Goal: Check status: Check status

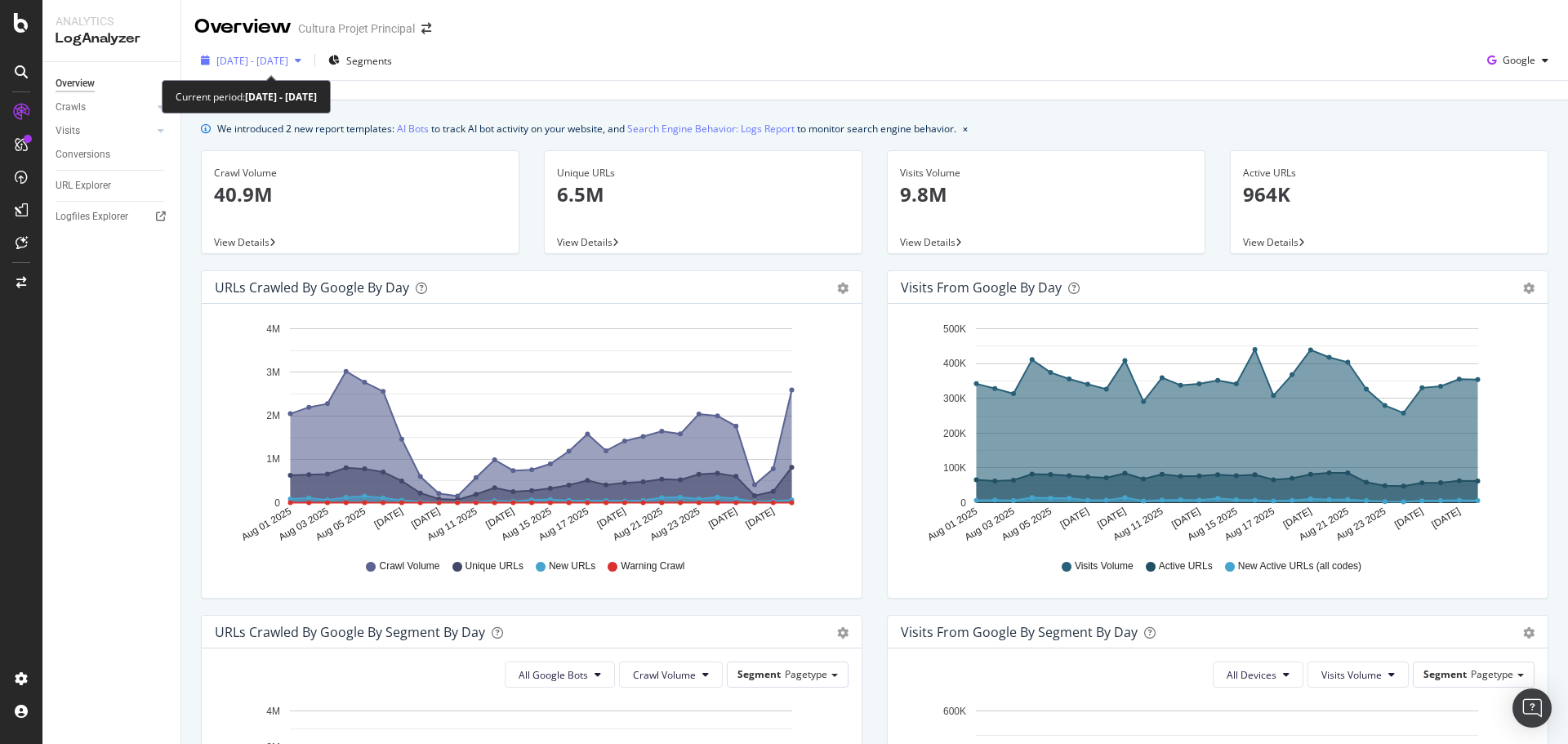
click at [260, 62] on span "[DATE] - [DATE]" at bounding box center [252, 61] width 72 height 14
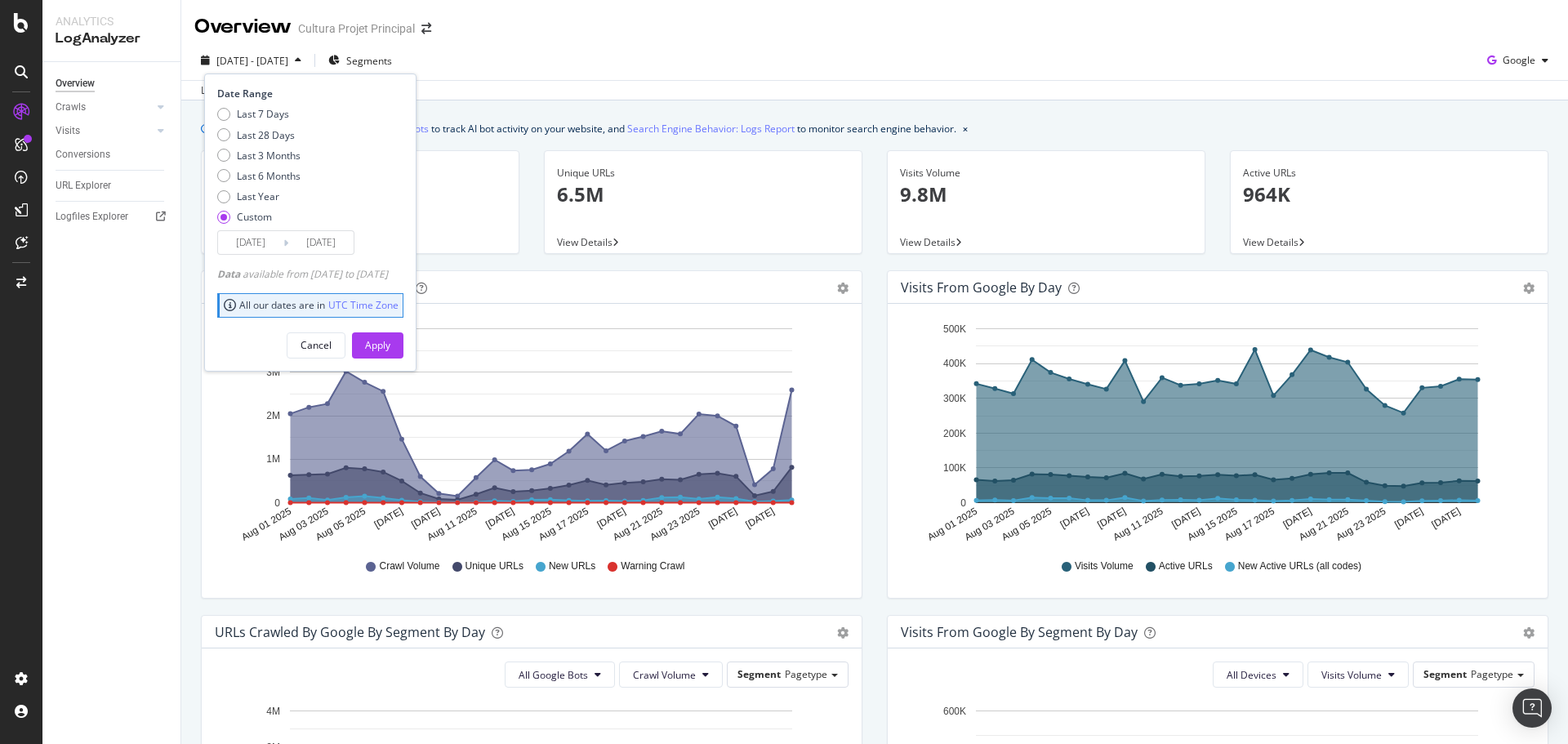
click at [273, 244] on input "[DATE]" at bounding box center [251, 242] width 65 height 23
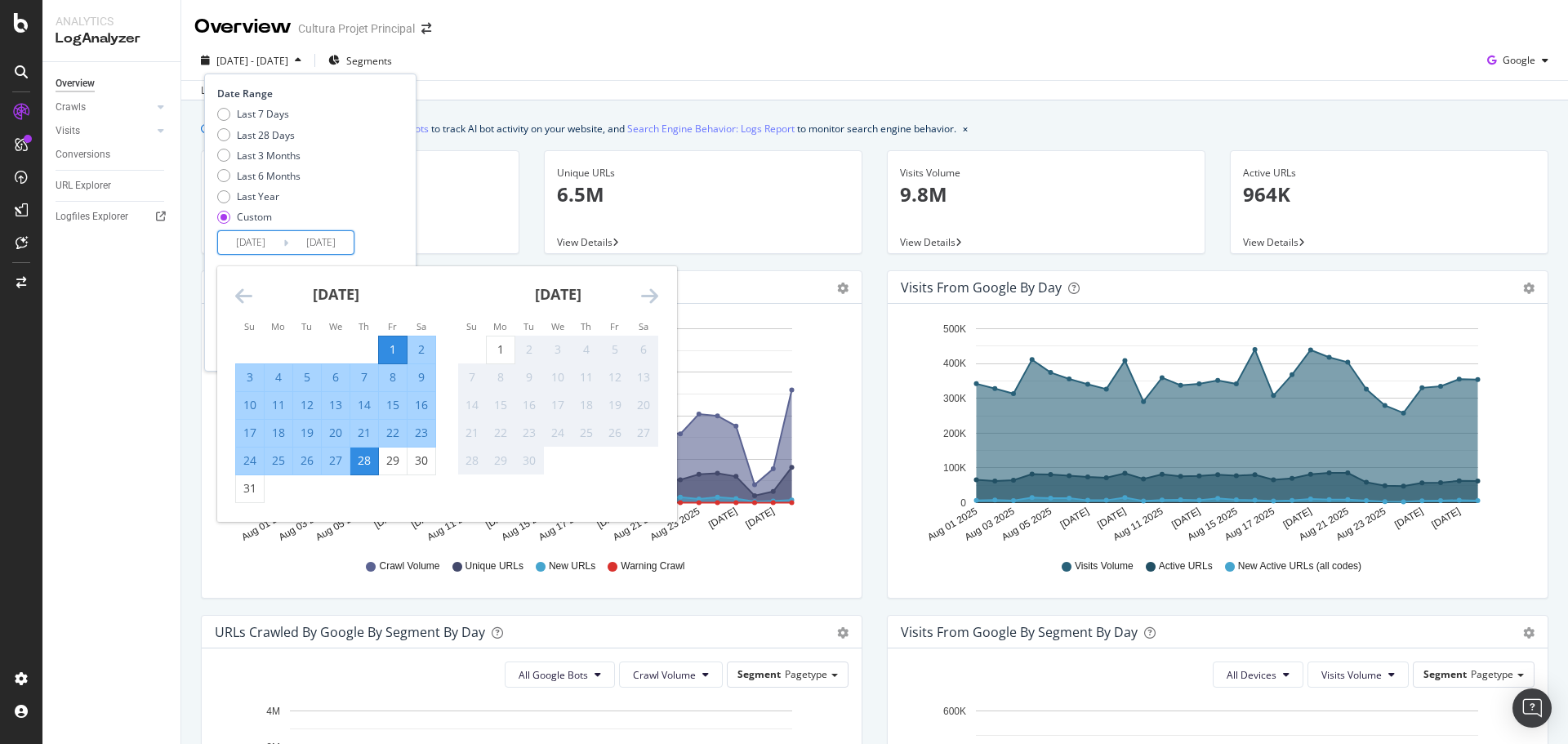
click at [386, 350] on div "1" at bounding box center [393, 349] width 27 height 16
click at [494, 351] on div "1" at bounding box center [500, 349] width 27 height 16
type input "[DATE]"
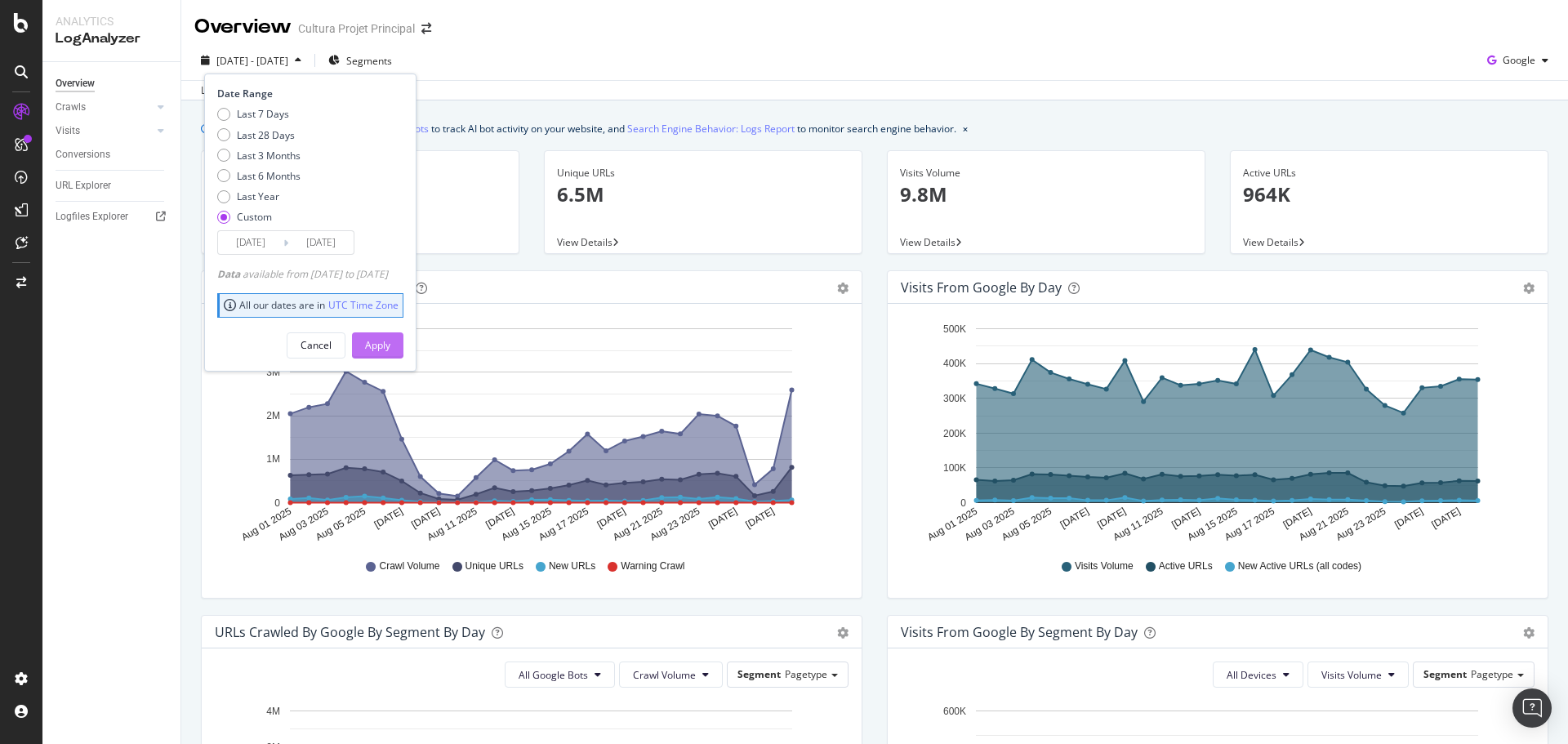
click at [390, 346] on div "Apply" at bounding box center [378, 345] width 26 height 14
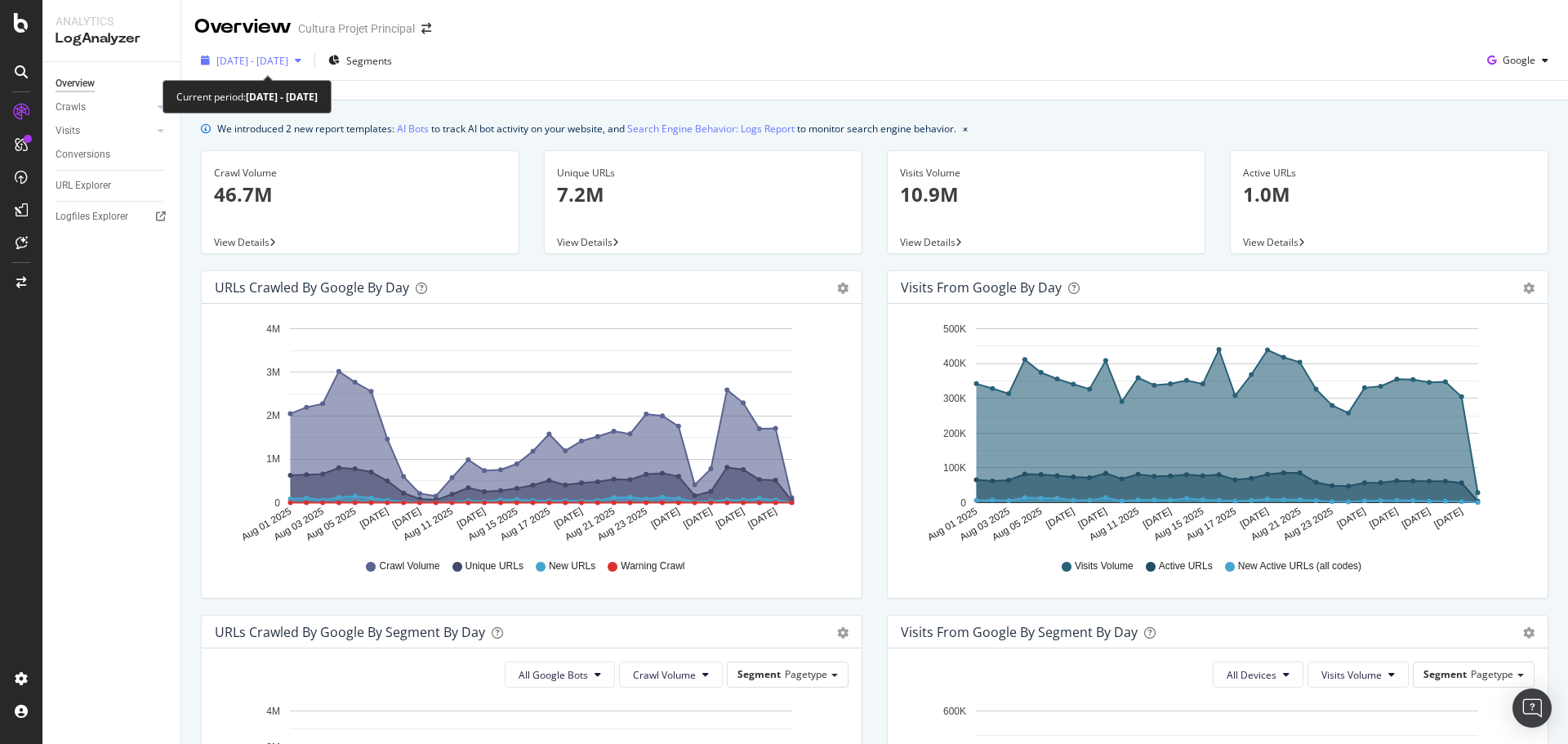
click at [288, 64] on span "[DATE] - [DATE]" at bounding box center [252, 61] width 72 height 14
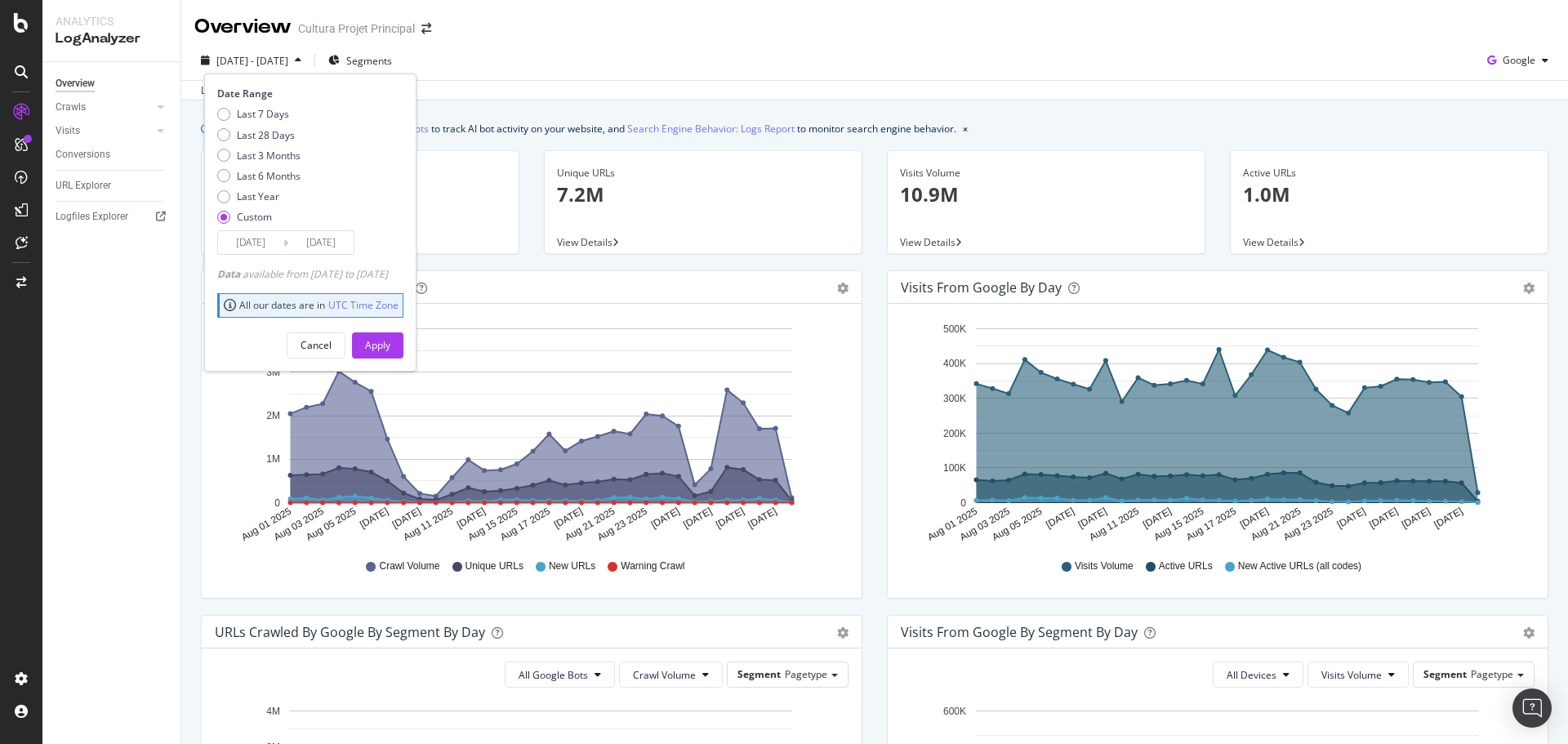
click at [320, 243] on input "[DATE]" at bounding box center [321, 242] width 65 height 23
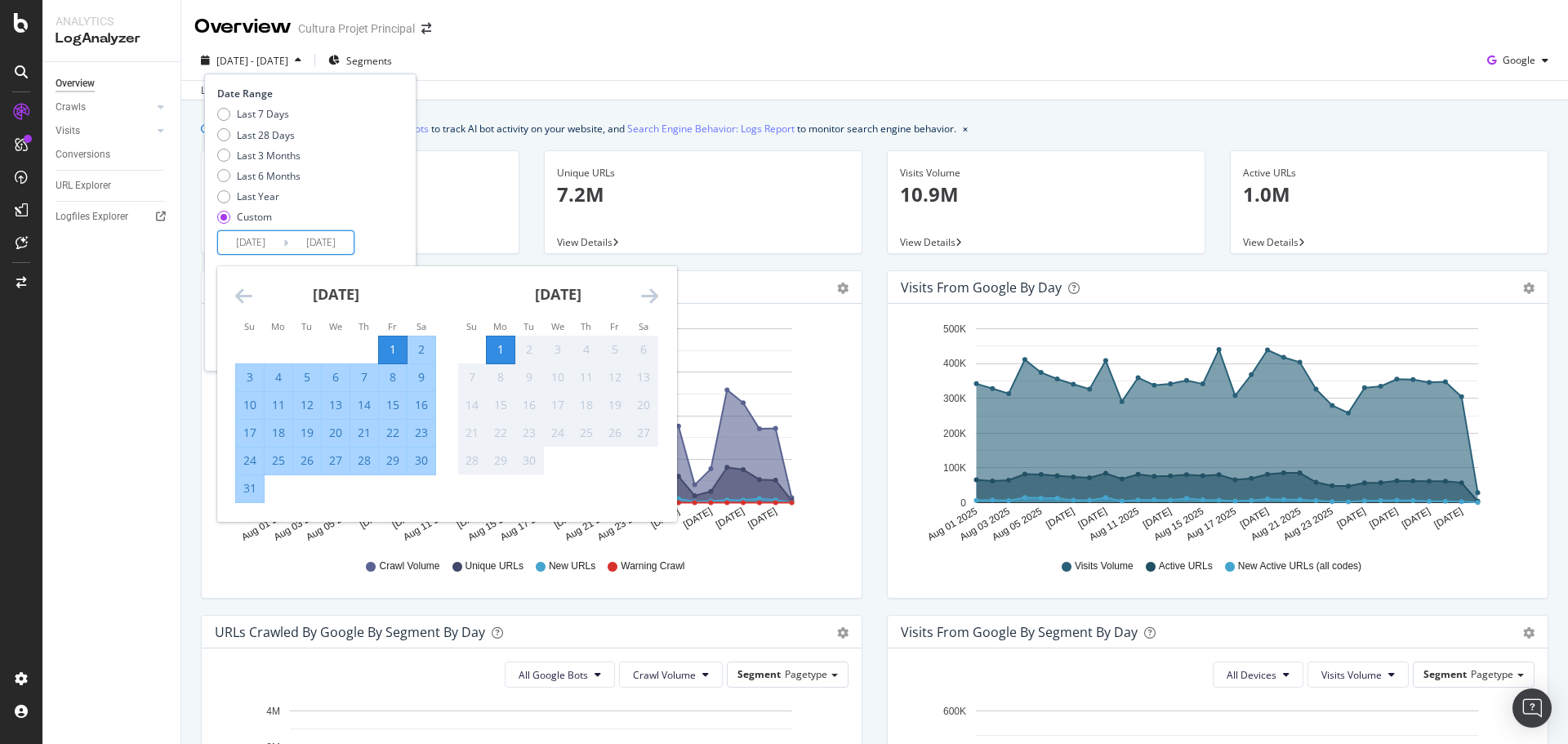
click at [395, 350] on div "1" at bounding box center [393, 349] width 27 height 16
type input "[DATE]"
